Goal: Information Seeking & Learning: Learn about a topic

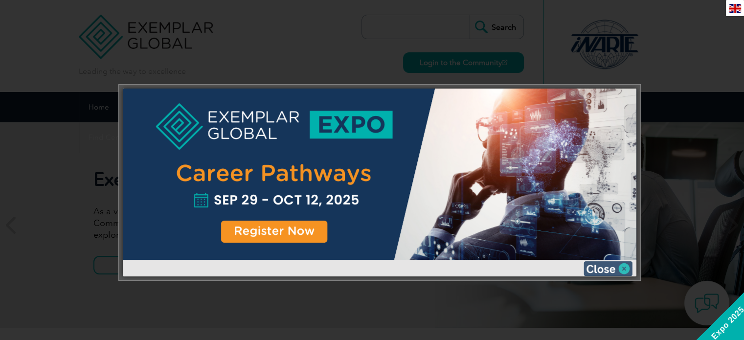
click at [604, 269] on img at bounding box center [608, 268] width 49 height 15
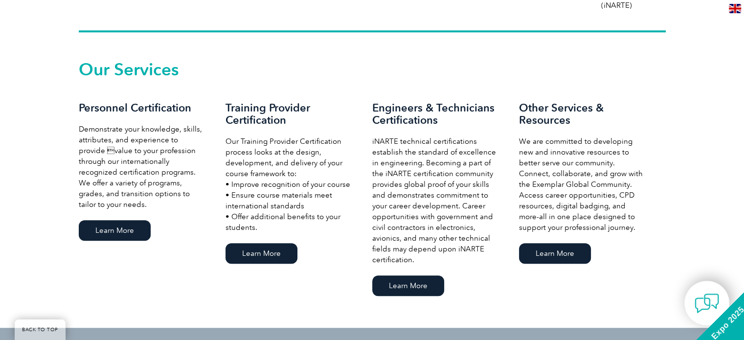
scroll to position [685, 0]
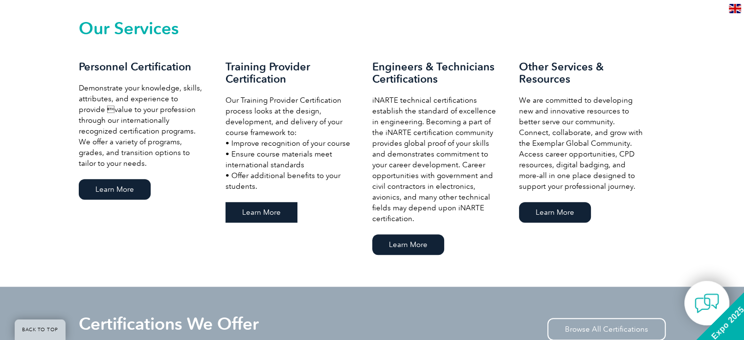
click at [256, 213] on link "Learn More" at bounding box center [262, 212] width 72 height 21
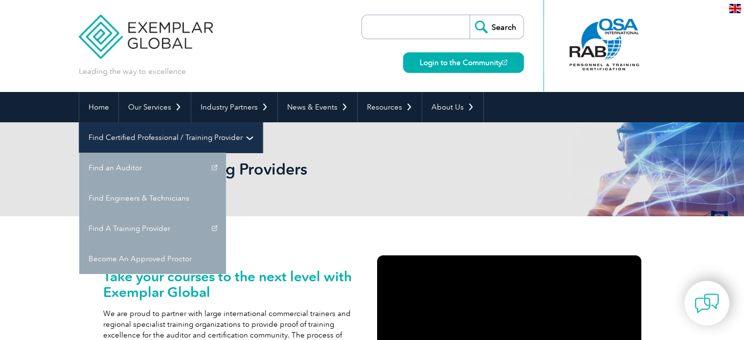
click at [262, 122] on link "Find Certified Professional / Training Provider" at bounding box center [170, 137] width 183 height 30
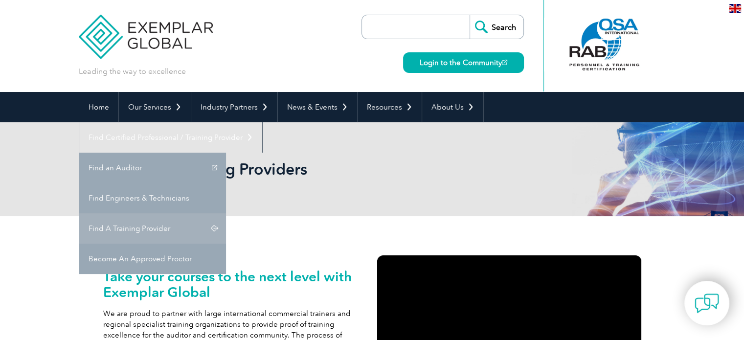
click at [226, 213] on link "Find A Training Provider" at bounding box center [152, 228] width 147 height 30
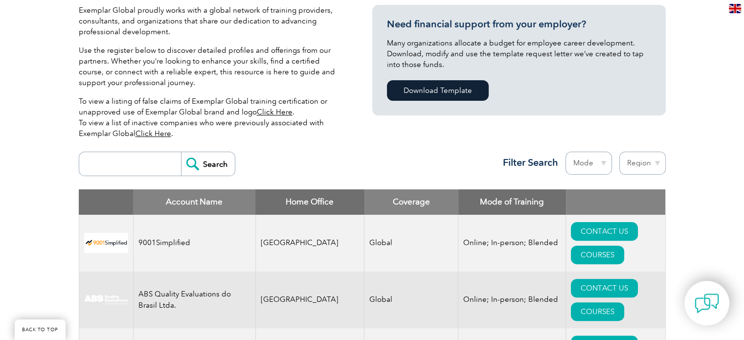
scroll to position [294, 0]
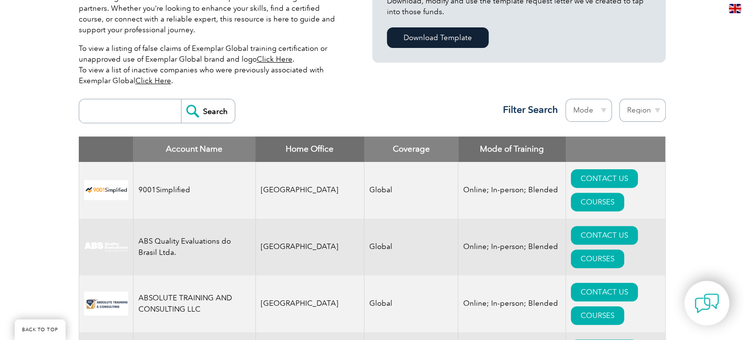
click at [142, 114] on input "search" at bounding box center [132, 110] width 97 height 23
type input "ISO 22301"
click at [204, 111] on input "Search" at bounding box center [208, 110] width 54 height 23
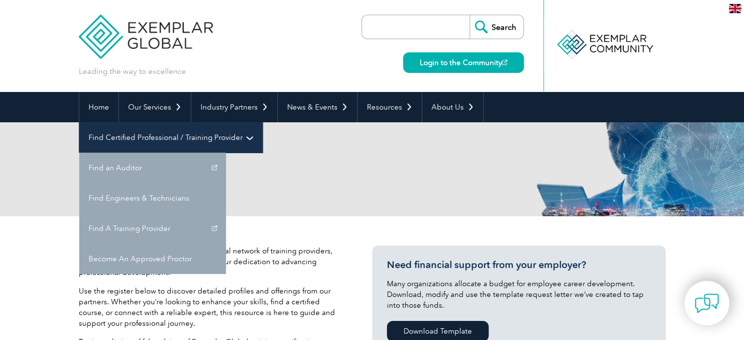
click at [262, 122] on link "Find Certified Professional / Training Provider" at bounding box center [170, 137] width 183 height 30
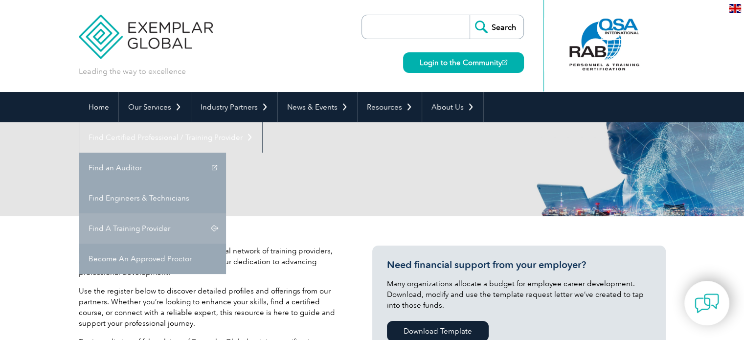
click at [226, 213] on link "Find A Training Provider" at bounding box center [152, 228] width 147 height 30
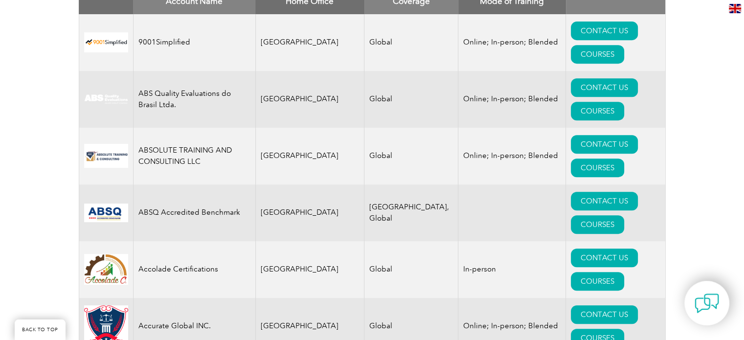
scroll to position [391, 0]
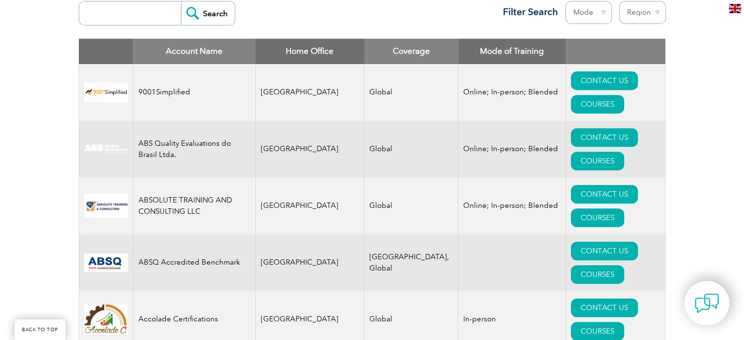
click at [603, 14] on select "Mode Online In-person Blended" at bounding box center [589, 12] width 46 height 23
select select "Online"
click at [566, 1] on select "Mode Online In-person Blended" at bounding box center [589, 12] width 46 height 23
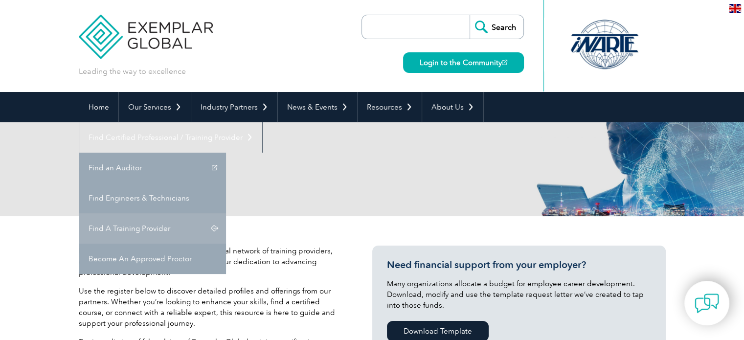
click at [226, 213] on link "Find A Training Provider" at bounding box center [152, 228] width 147 height 30
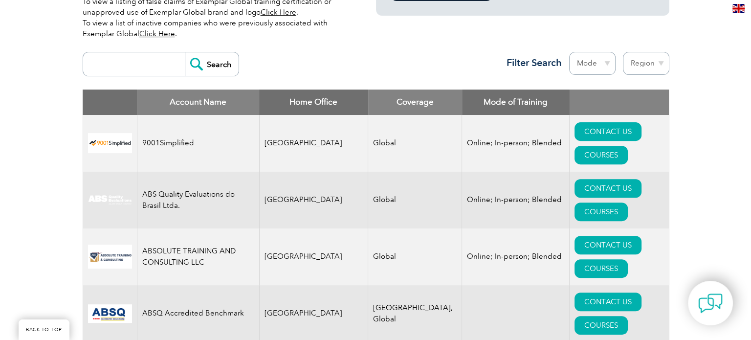
scroll to position [342, 0]
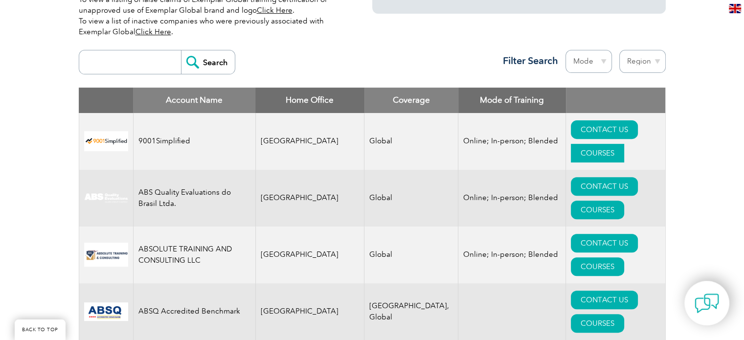
click at [624, 144] on link "COURSES" at bounding box center [597, 153] width 53 height 19
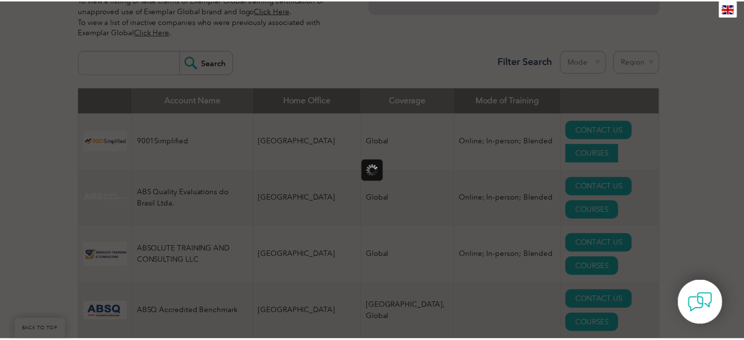
scroll to position [0, 0]
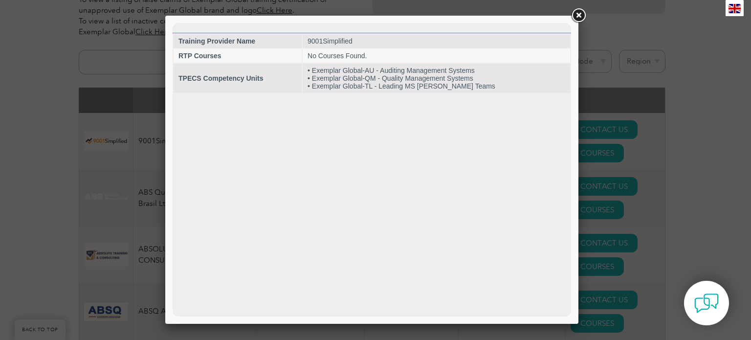
click at [580, 18] on link at bounding box center [579, 16] width 18 height 18
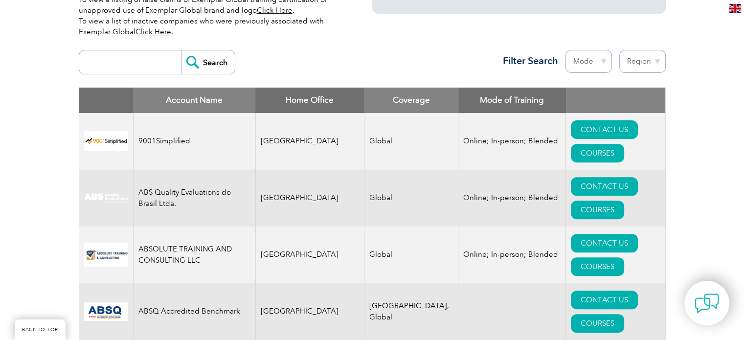
click at [601, 63] on select "Mode Online In-person Blended" at bounding box center [589, 61] width 46 height 23
select select "Online"
click at [566, 50] on select "Mode Online In-person Blended" at bounding box center [589, 61] width 46 height 23
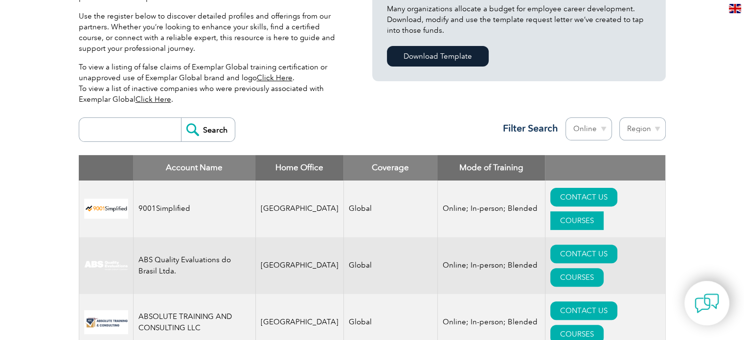
scroll to position [294, 0]
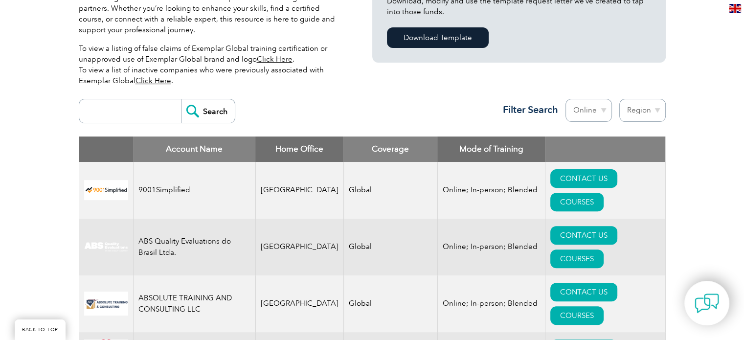
click at [658, 111] on select "Region [GEOGRAPHIC_DATA] [GEOGRAPHIC_DATA] [GEOGRAPHIC_DATA] [GEOGRAPHIC_DATA] …" at bounding box center [642, 110] width 46 height 23
select select "[GEOGRAPHIC_DATA]"
click at [619, 99] on select "Region Australia Bahrain Bangladesh Brazil Canada Colombia Dominican Republic E…" at bounding box center [642, 110] width 46 height 23
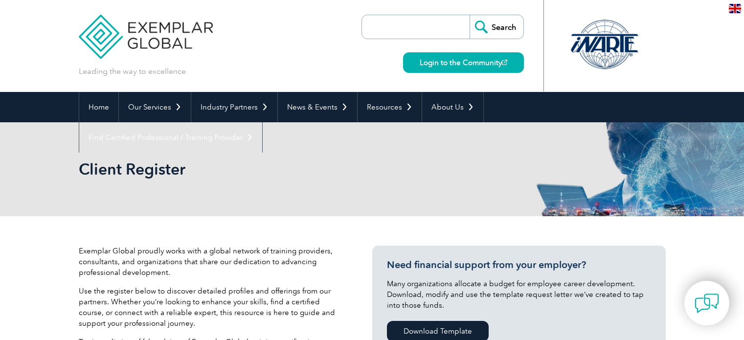
select select "[GEOGRAPHIC_DATA]"
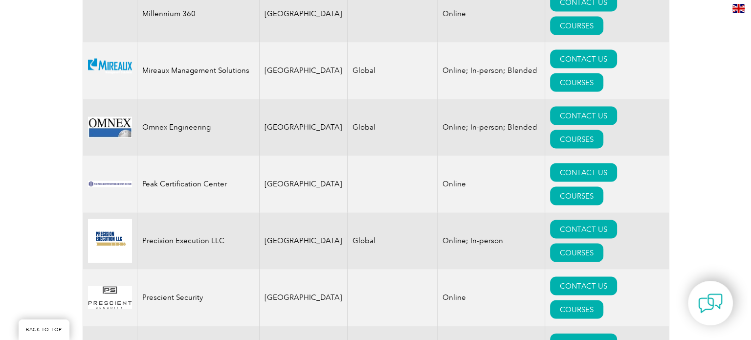
scroll to position [2006, 0]
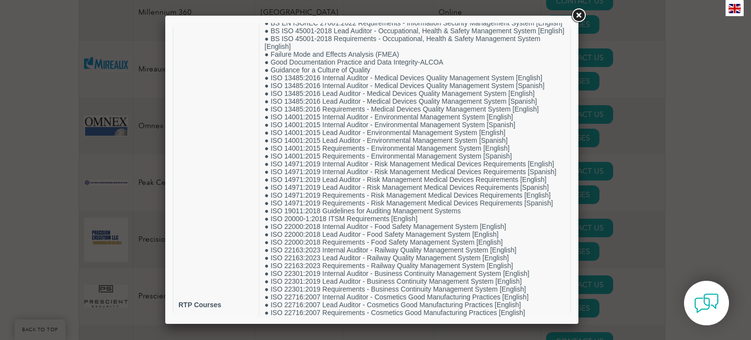
scroll to position [162, 0]
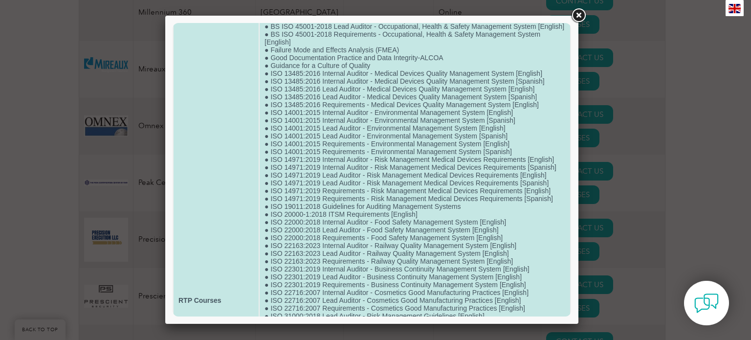
click at [357, 303] on td "● ISO 22716:2007 Internal Auditor - Cosmetics Good Manufacturing Practices [Eng…" at bounding box center [415, 300] width 311 height 812
drag, startPoint x: 269, startPoint y: 300, endPoint x: 531, endPoint y: 302, distance: 261.8
click at [531, 302] on td "● ISO 22716:2007 Internal Auditor - Cosmetics Good Manufacturing Practices [Eng…" at bounding box center [415, 300] width 311 height 812
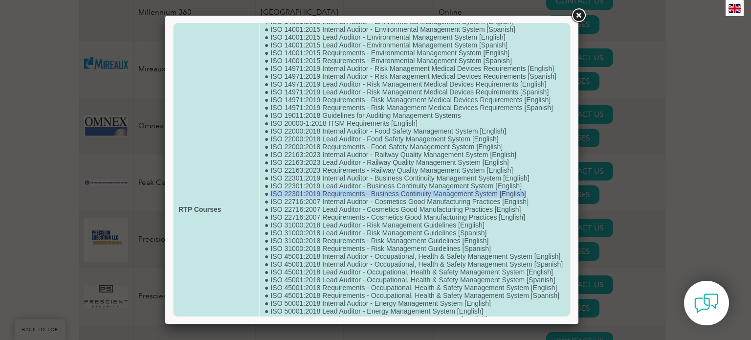
scroll to position [260, 0]
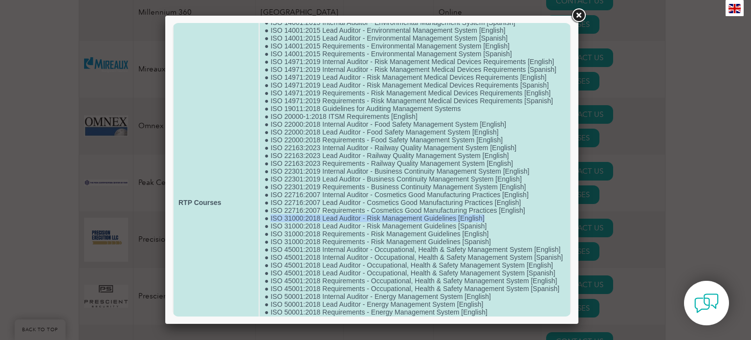
drag, startPoint x: 270, startPoint y: 235, endPoint x: 492, endPoint y: 233, distance: 221.6
click at [492, 233] on td "● ISO 22716:2007 Internal Auditor - Cosmetics Good Manufacturing Practices [Eng…" at bounding box center [415, 202] width 311 height 812
drag, startPoint x: 322, startPoint y: 192, endPoint x: 452, endPoint y: 194, distance: 130.2
click at [452, 194] on td "● ISO 22716:2007 Internal Auditor - Cosmetics Good Manufacturing Practices [Eng…" at bounding box center [415, 202] width 311 height 812
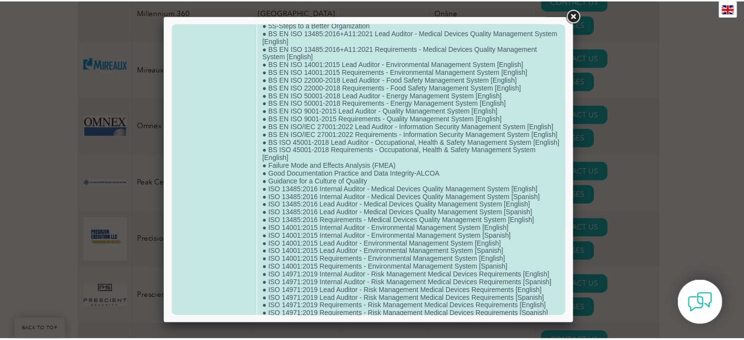
scroll to position [0, 0]
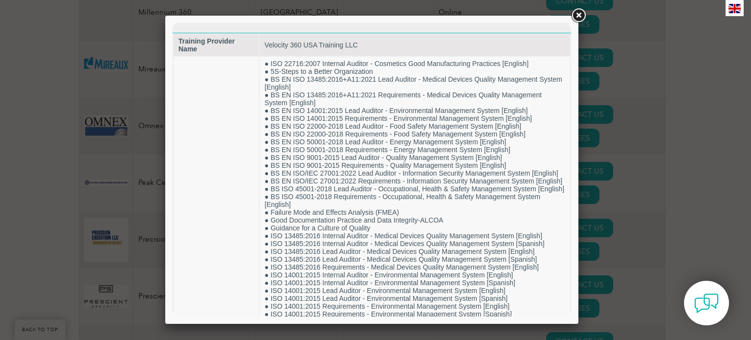
click at [579, 13] on link at bounding box center [579, 16] width 18 height 18
